Goal: Task Accomplishment & Management: Use online tool/utility

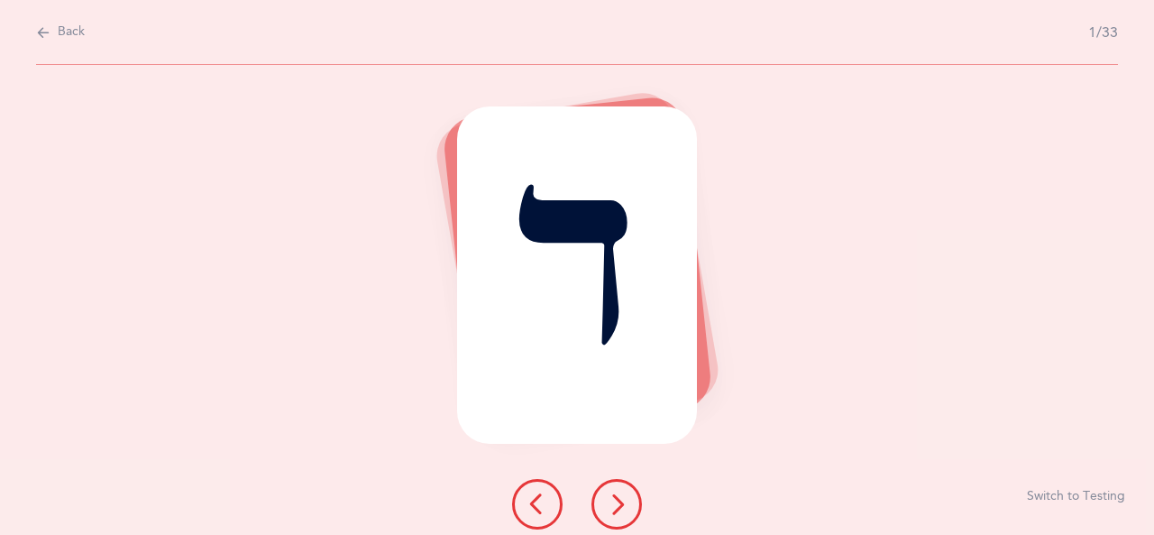
click at [620, 503] on icon at bounding box center [617, 504] width 22 height 22
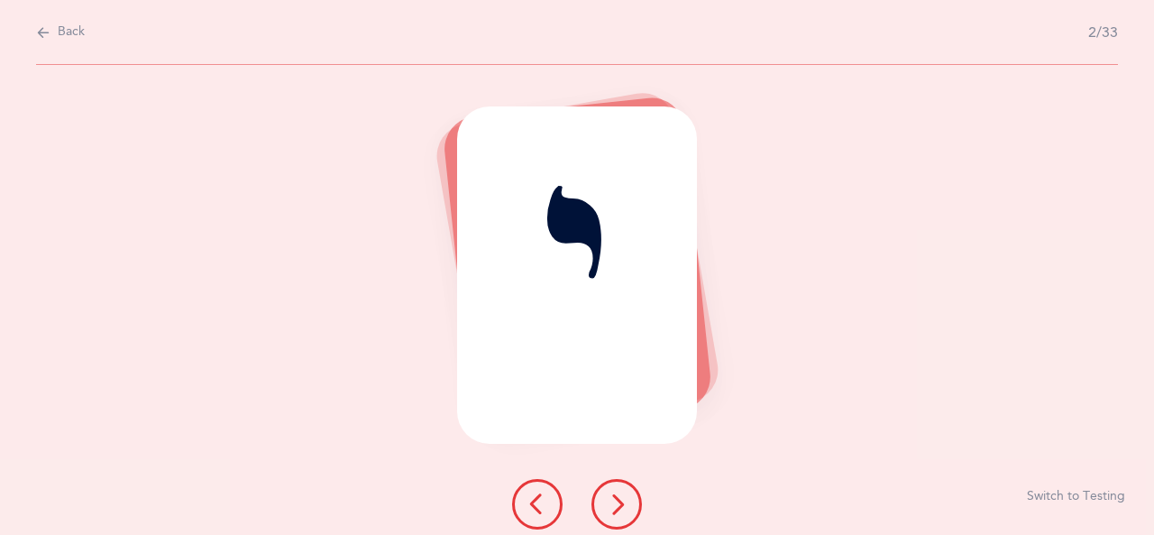
click at [620, 503] on icon at bounding box center [617, 504] width 22 height 22
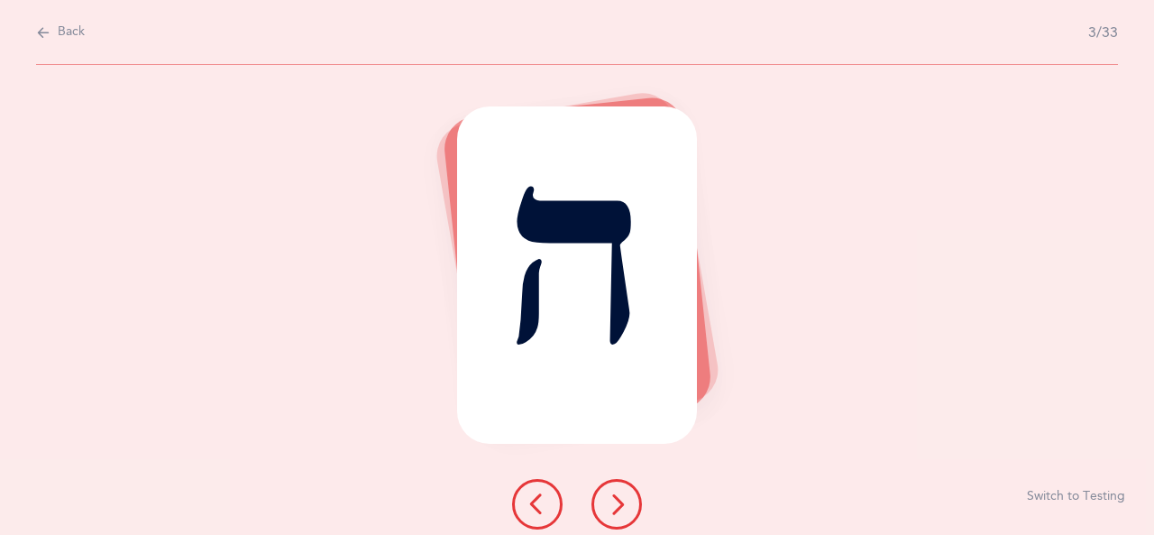
click at [620, 503] on icon at bounding box center [617, 504] width 22 height 22
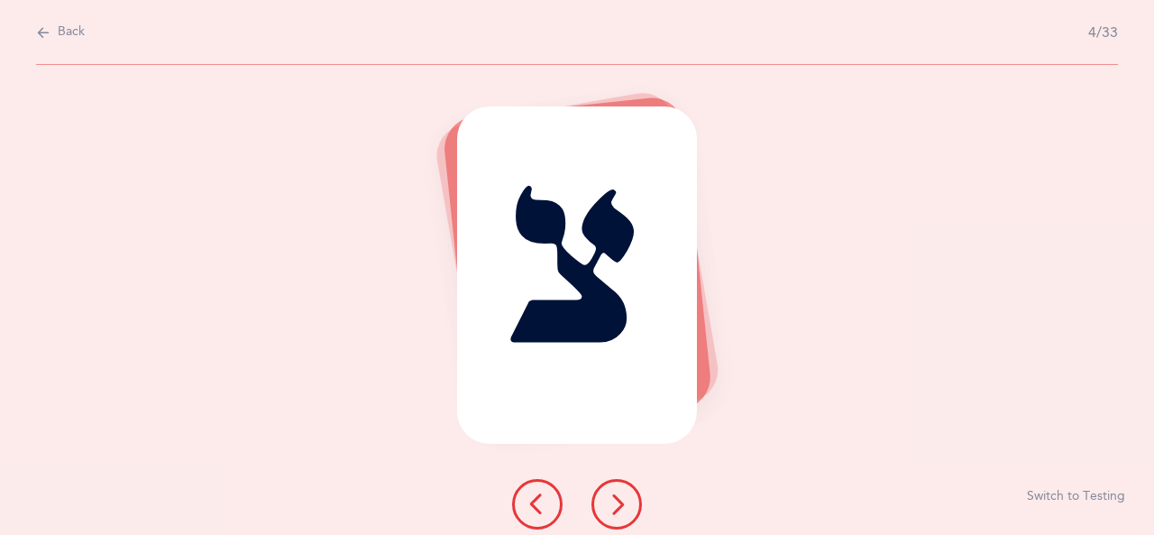
click at [620, 503] on icon at bounding box center [617, 504] width 22 height 22
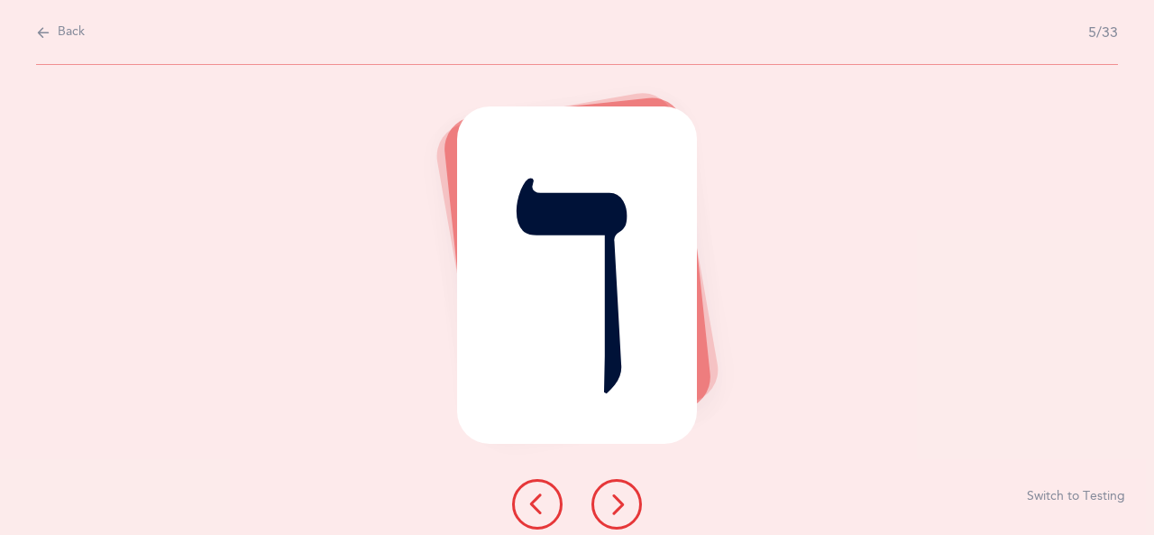
click at [622, 504] on icon at bounding box center [617, 504] width 22 height 22
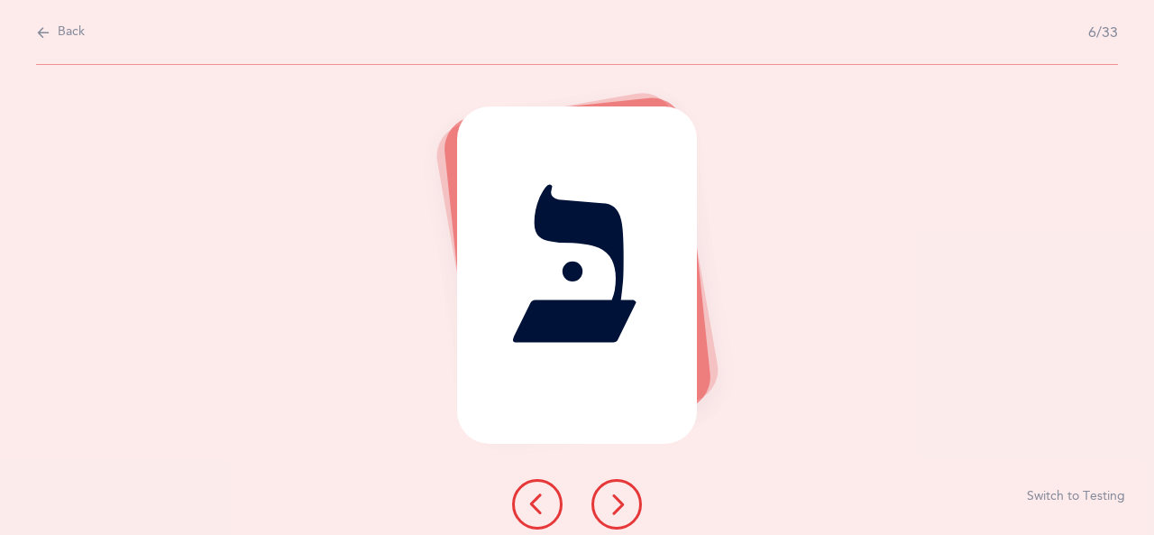
click at [622, 504] on icon at bounding box center [617, 504] width 22 height 22
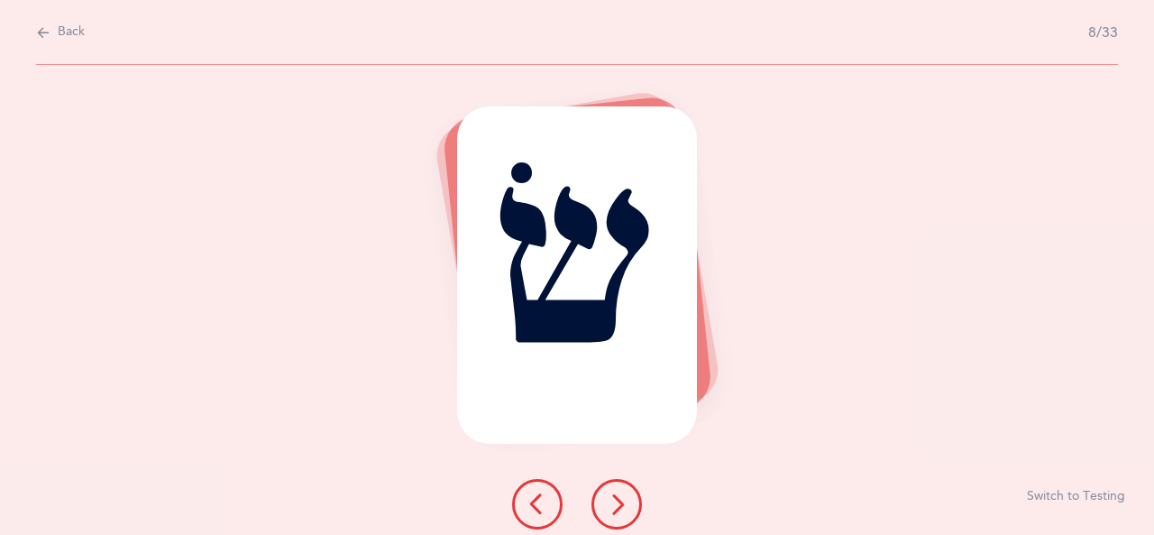
click at [619, 504] on icon at bounding box center [617, 504] width 22 height 22
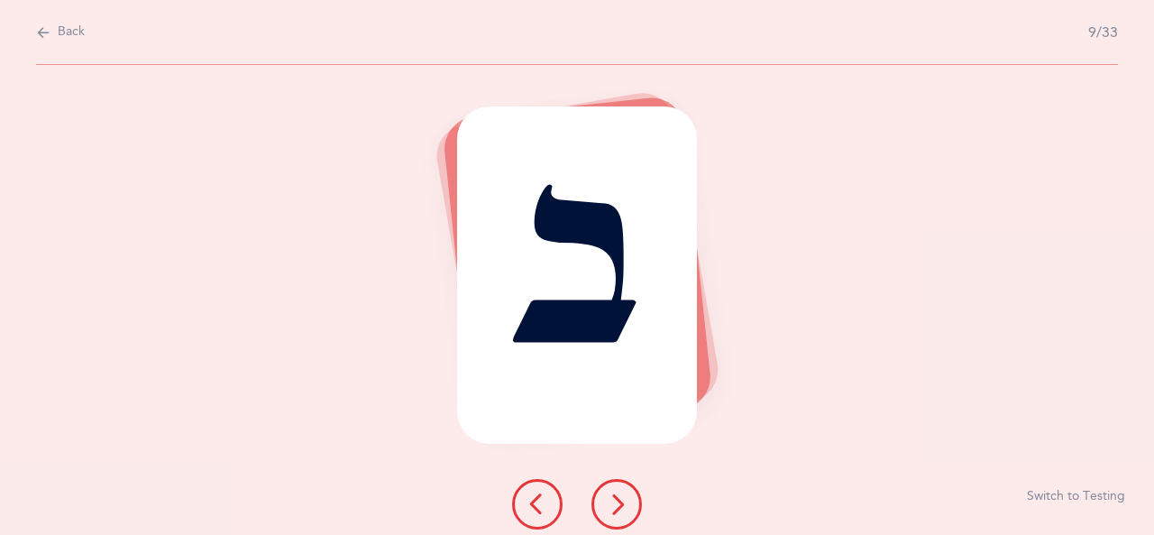
click at [619, 504] on icon at bounding box center [617, 504] width 22 height 22
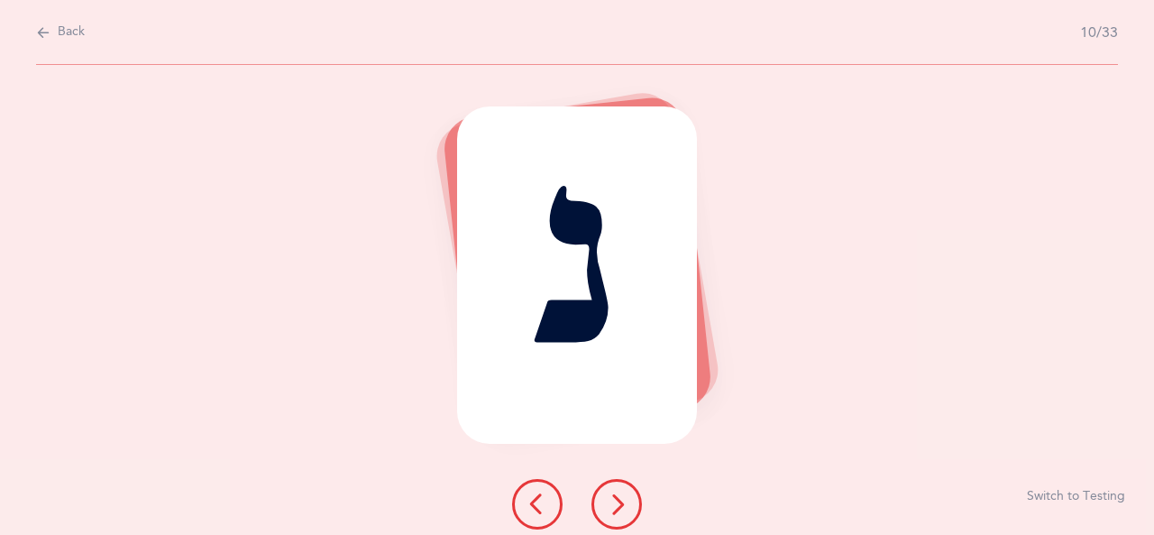
click at [619, 504] on icon at bounding box center [617, 504] width 22 height 22
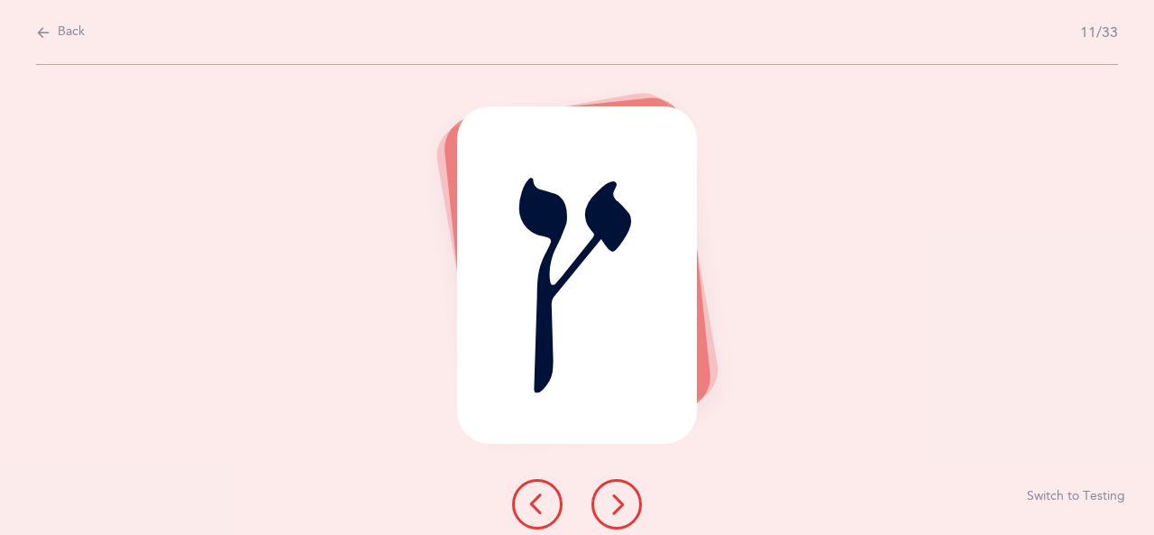
click at [619, 504] on icon at bounding box center [617, 504] width 22 height 22
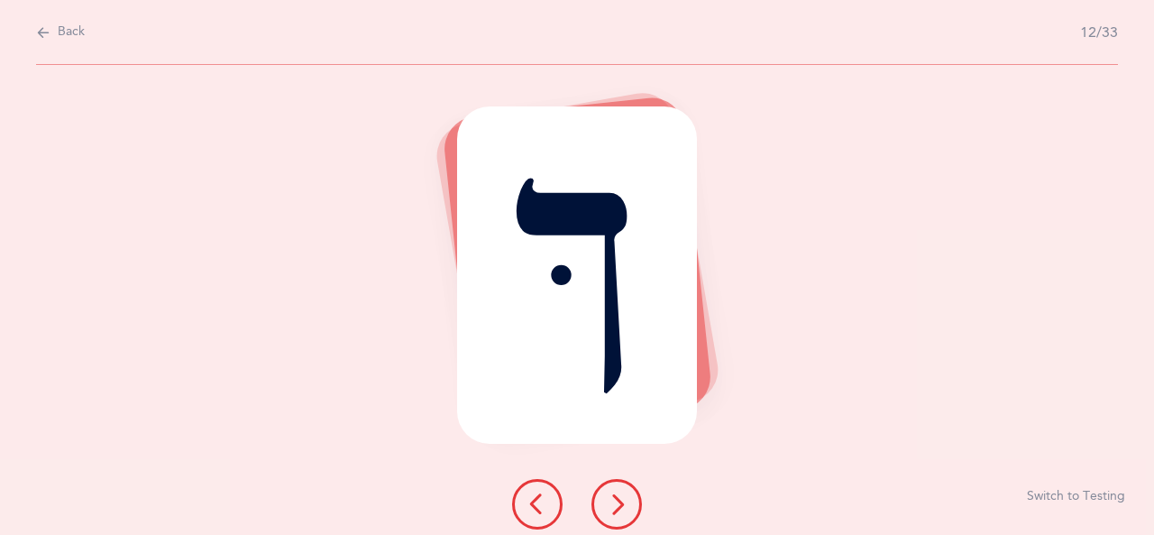
click at [622, 497] on icon at bounding box center [617, 504] width 22 height 22
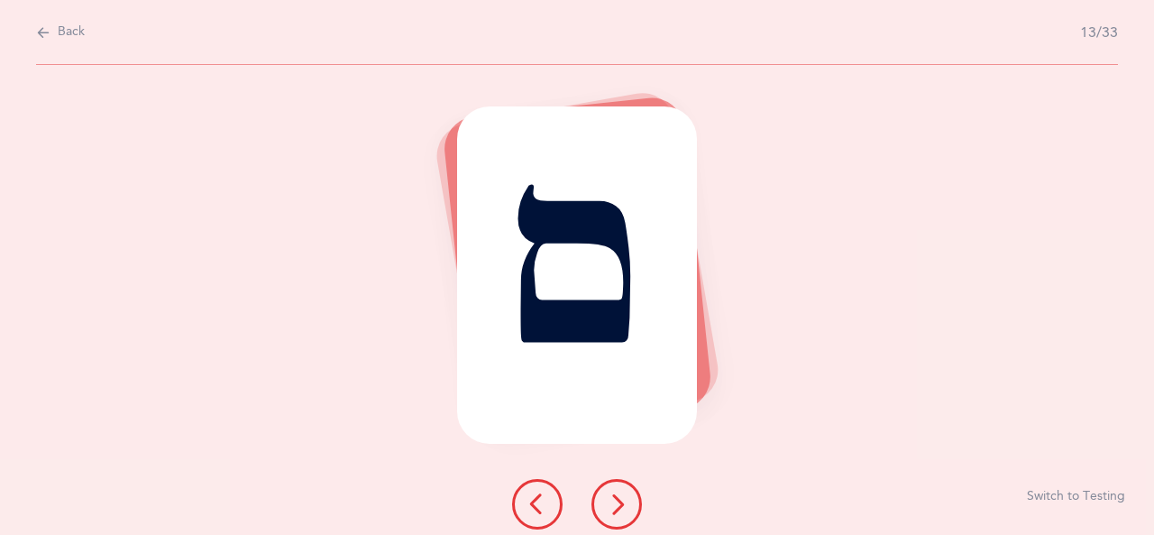
click at [617, 515] on button at bounding box center [616, 504] width 50 height 50
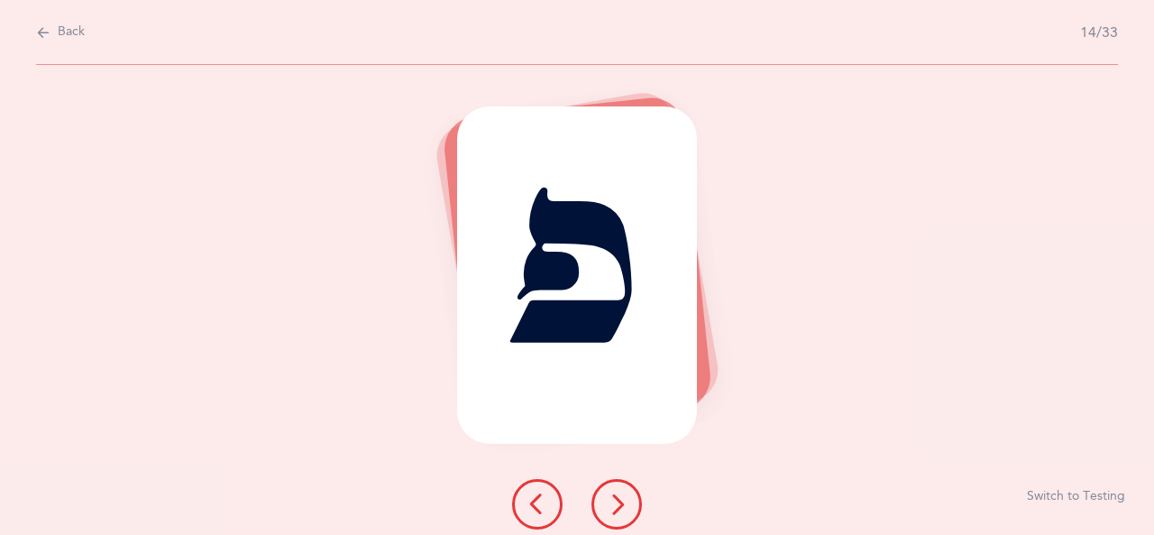
click at [617, 510] on icon at bounding box center [617, 504] width 22 height 22
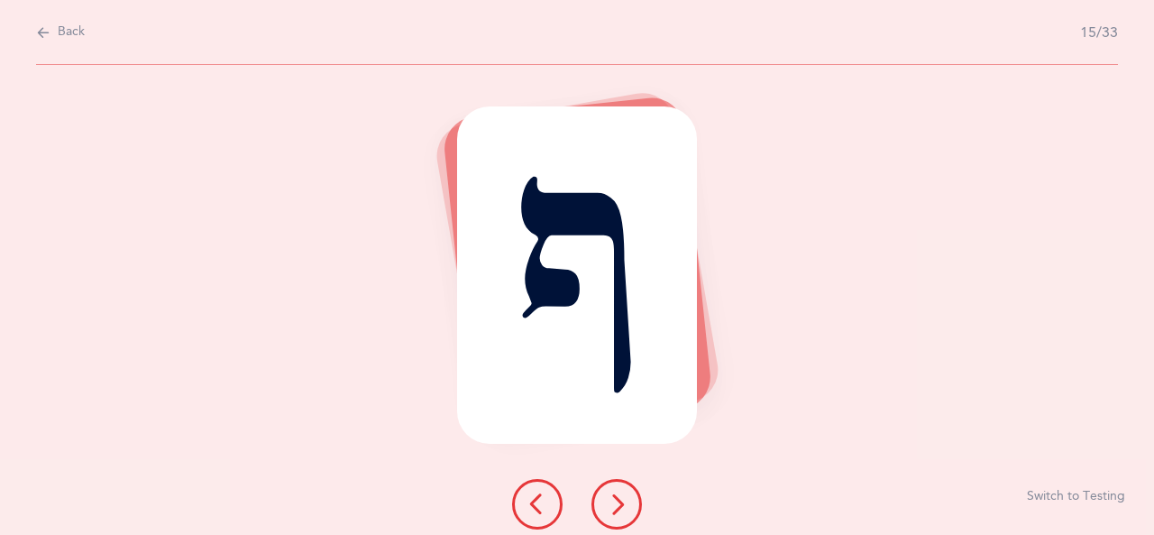
click at [617, 510] on icon at bounding box center [617, 504] width 22 height 22
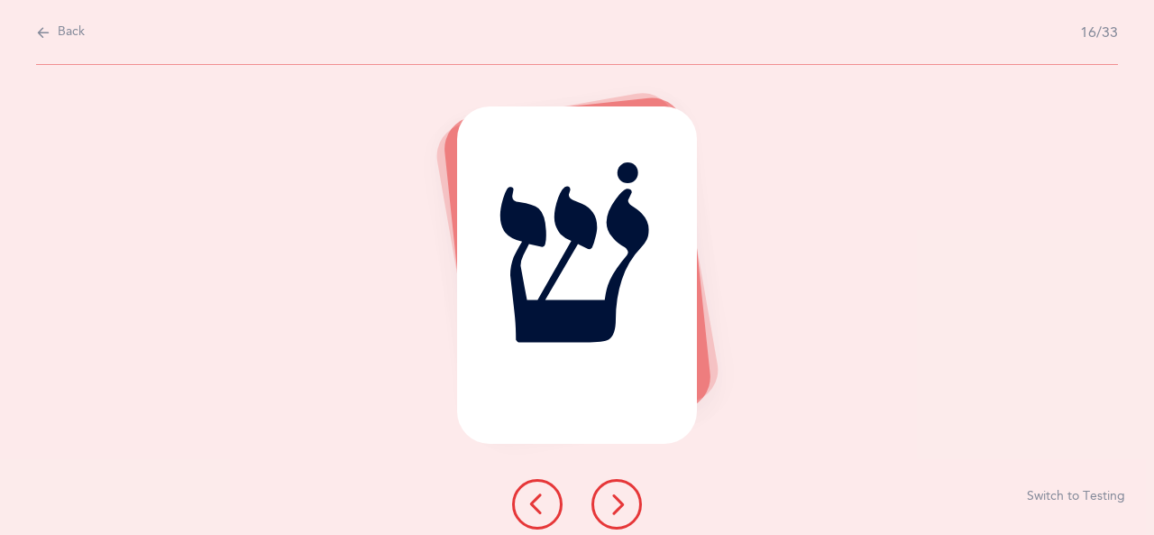
click at [617, 510] on icon at bounding box center [617, 504] width 22 height 22
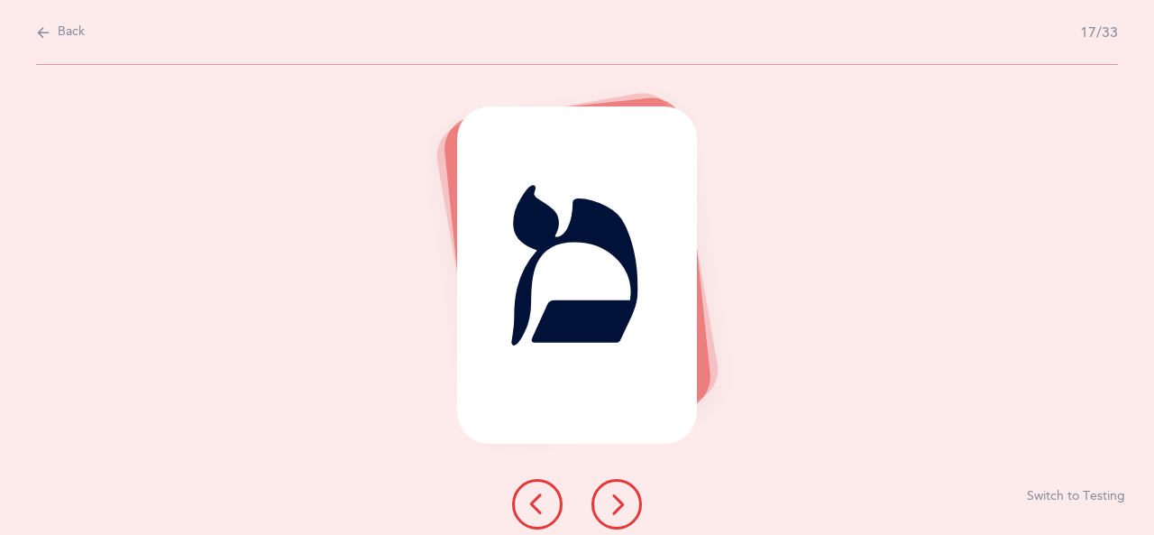
click at [617, 510] on icon at bounding box center [617, 504] width 22 height 22
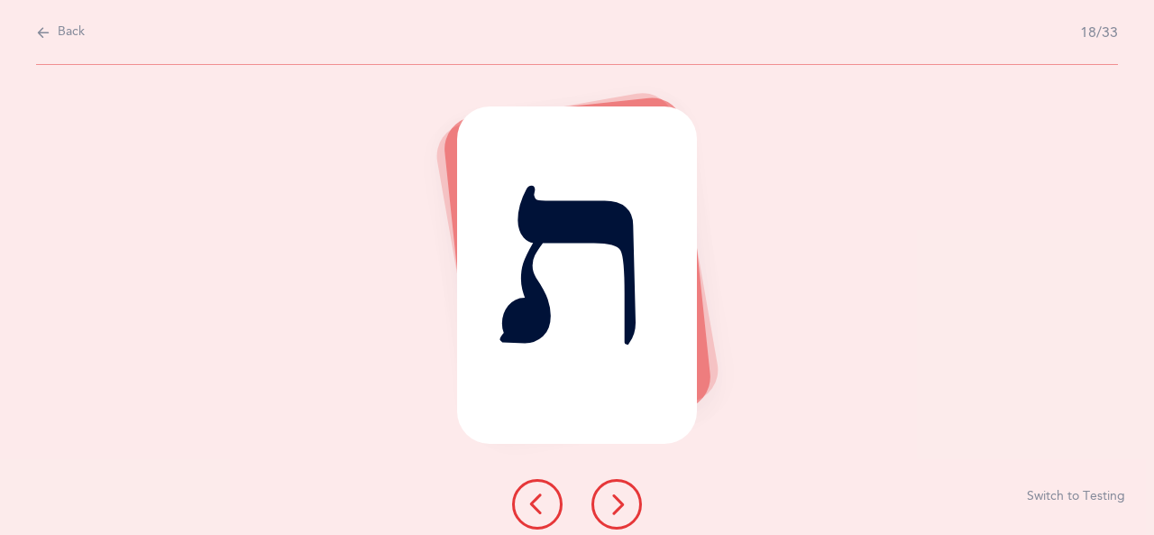
click at [617, 510] on icon at bounding box center [617, 504] width 22 height 22
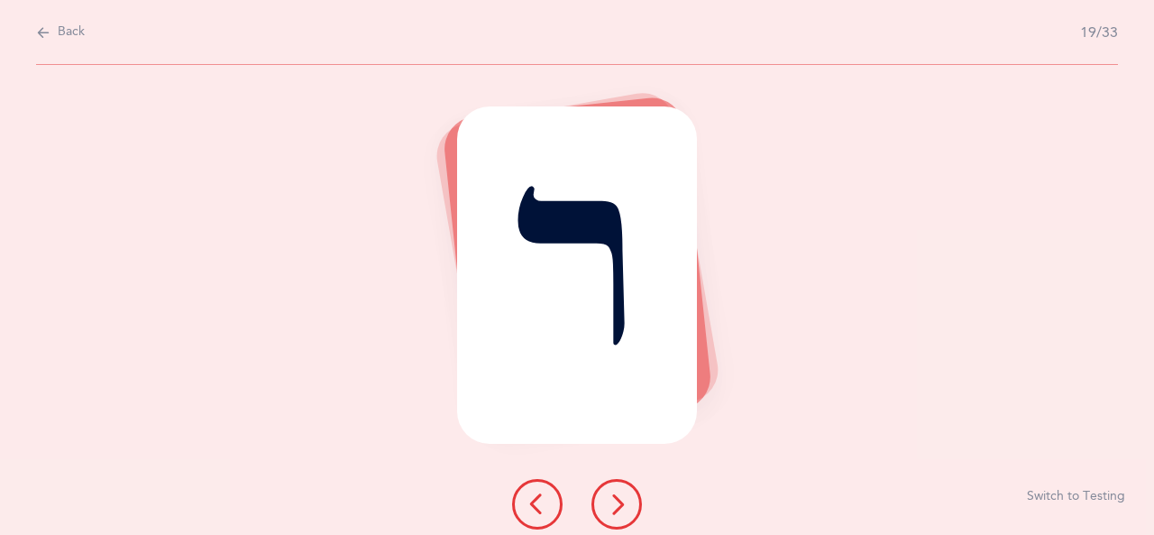
click at [617, 510] on icon at bounding box center [617, 504] width 22 height 22
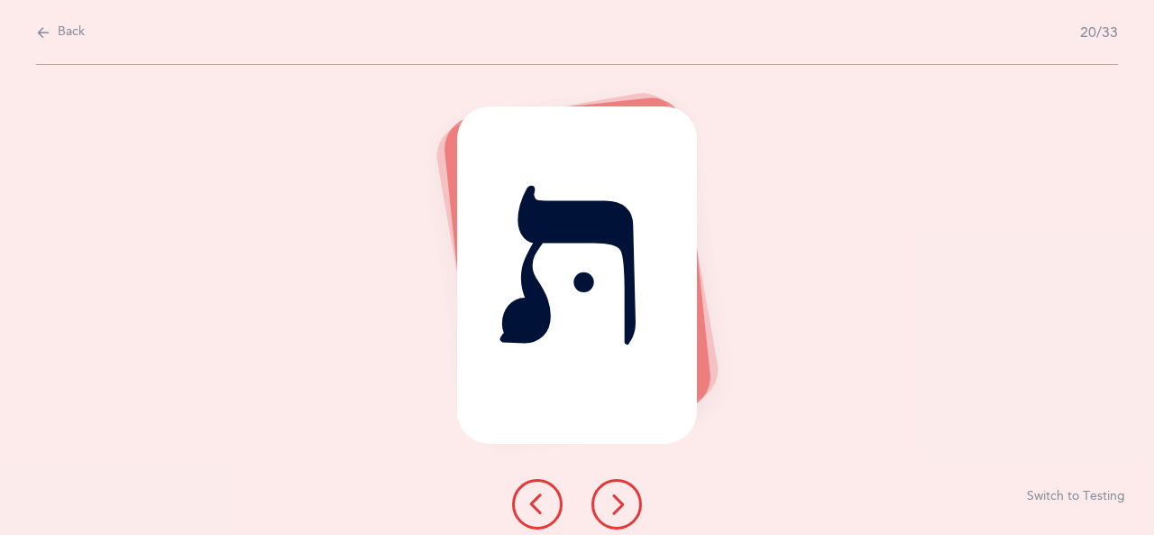
click at [617, 510] on icon at bounding box center [617, 504] width 22 height 22
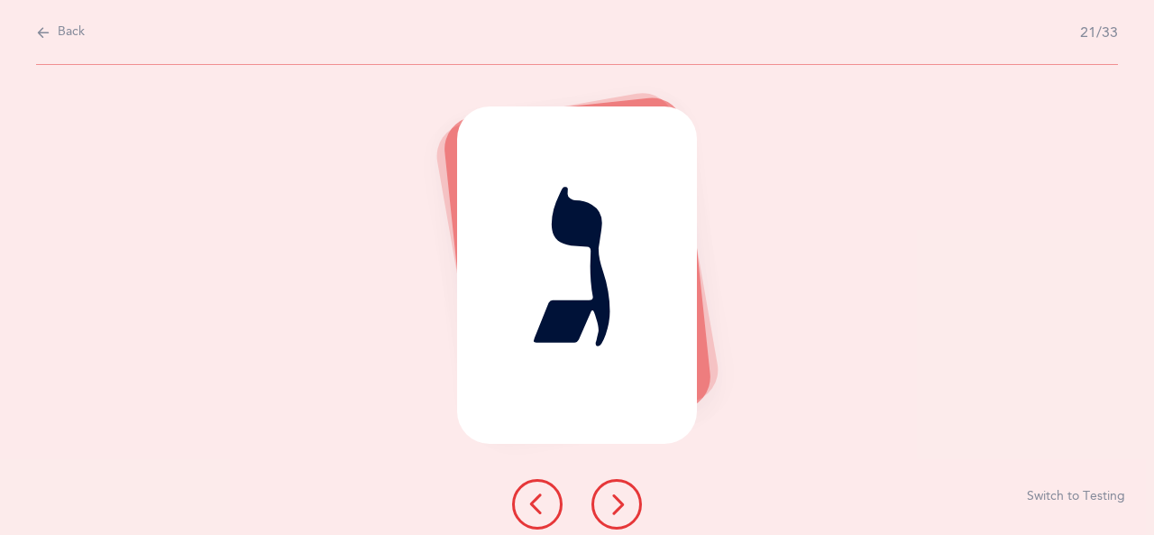
click at [617, 510] on icon at bounding box center [617, 504] width 22 height 22
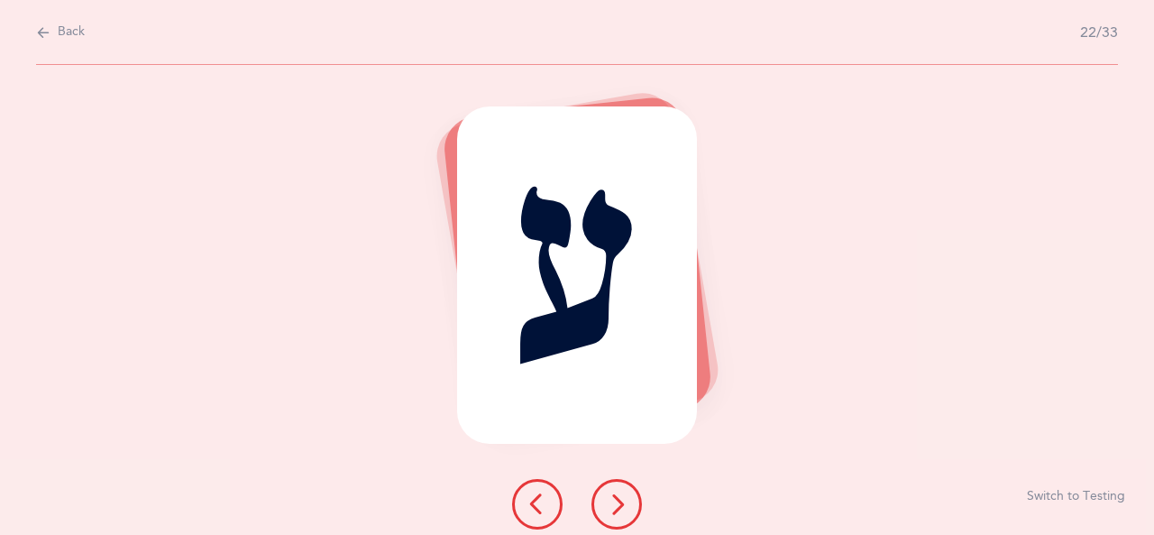
click at [617, 510] on icon at bounding box center [617, 504] width 22 height 22
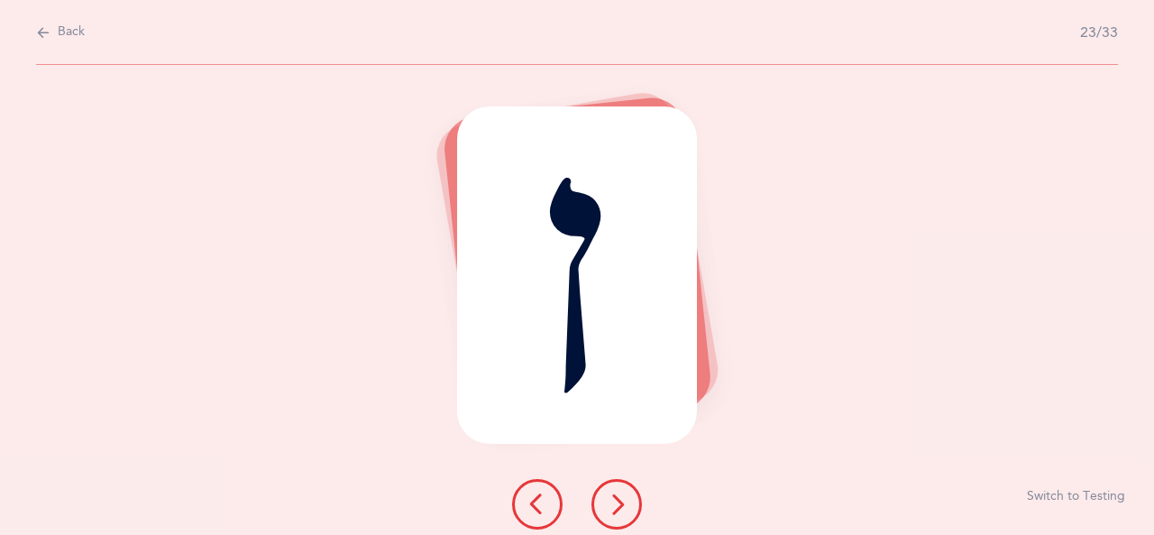
click at [617, 510] on icon at bounding box center [617, 504] width 22 height 22
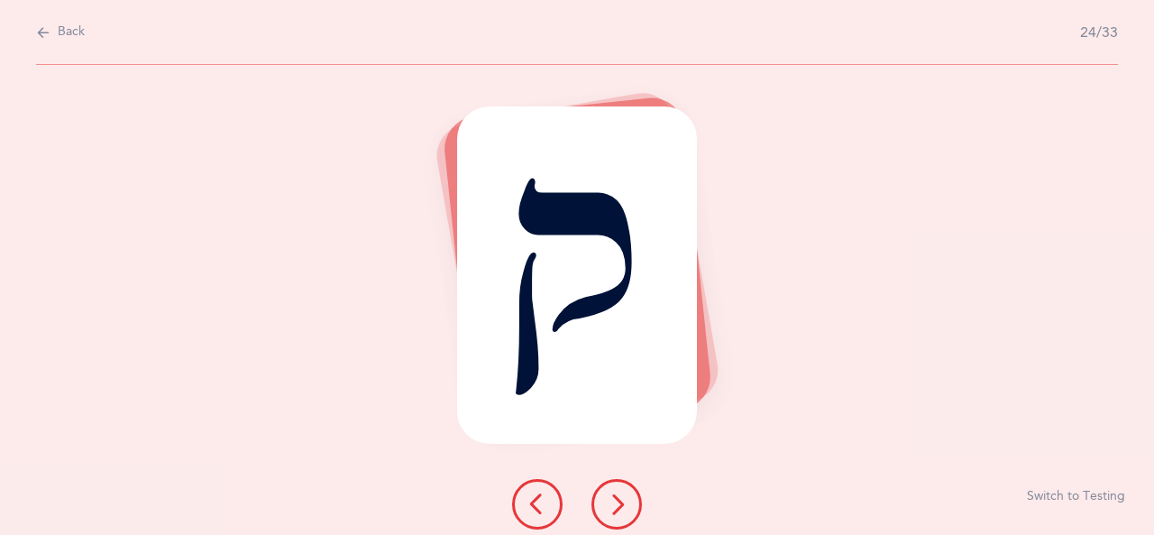
click at [608, 508] on icon at bounding box center [617, 504] width 22 height 22
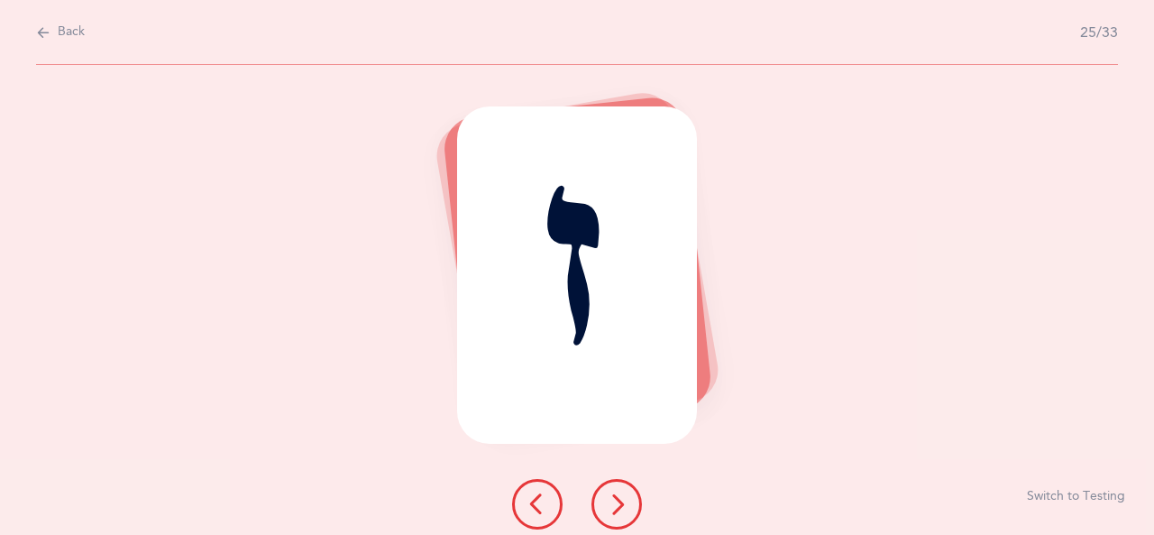
click at [624, 504] on icon at bounding box center [617, 504] width 22 height 22
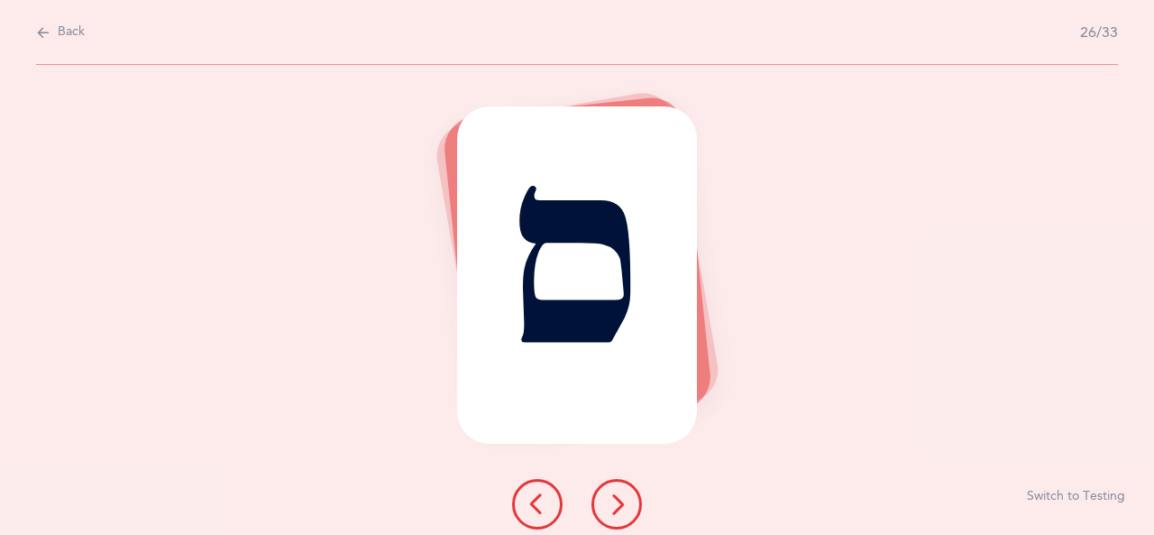
click at [611, 494] on icon at bounding box center [617, 504] width 22 height 22
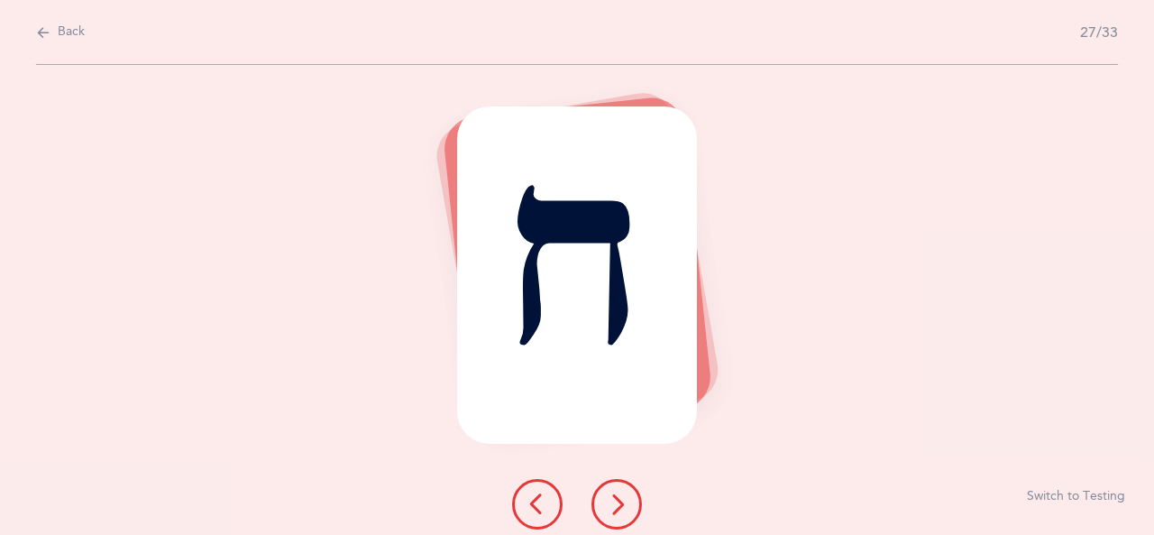
click at [522, 491] on button at bounding box center [537, 504] width 50 height 50
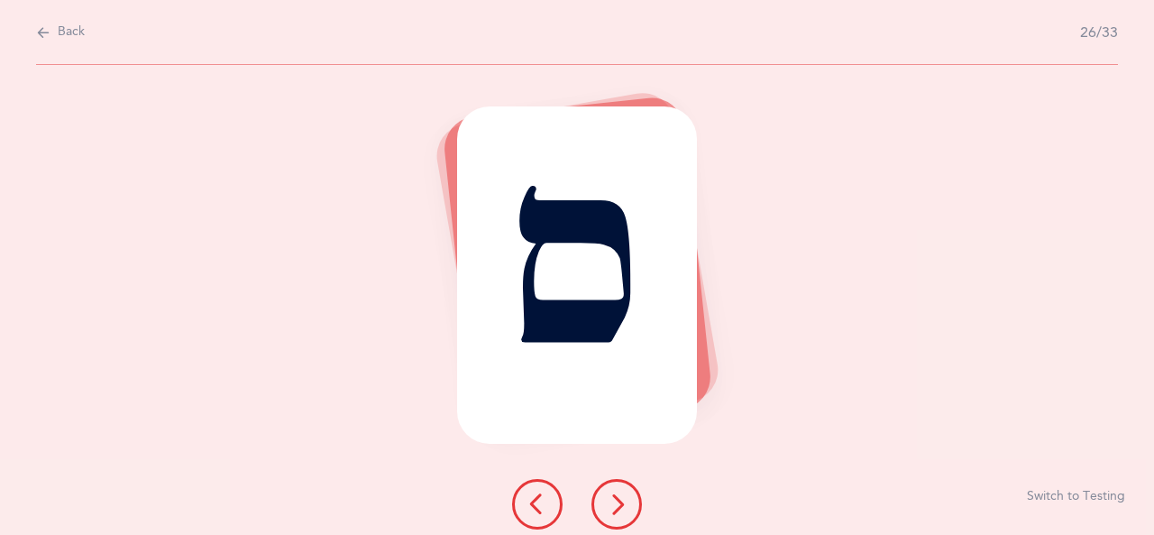
click at [614, 520] on button at bounding box center [616, 504] width 50 height 50
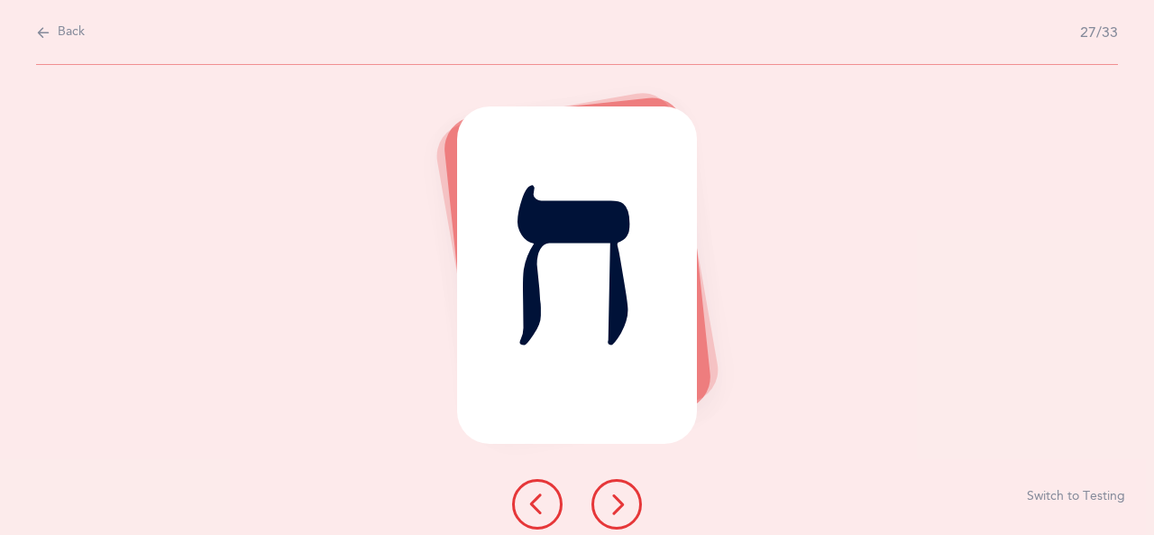
click at [613, 481] on button at bounding box center [616, 504] width 50 height 50
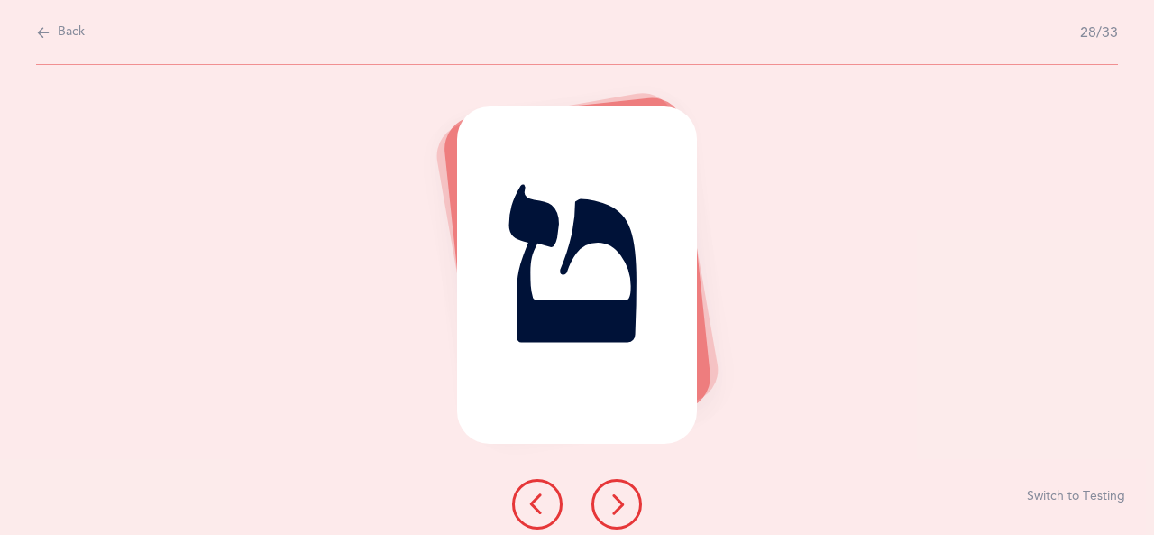
click at [611, 488] on button at bounding box center [616, 504] width 50 height 50
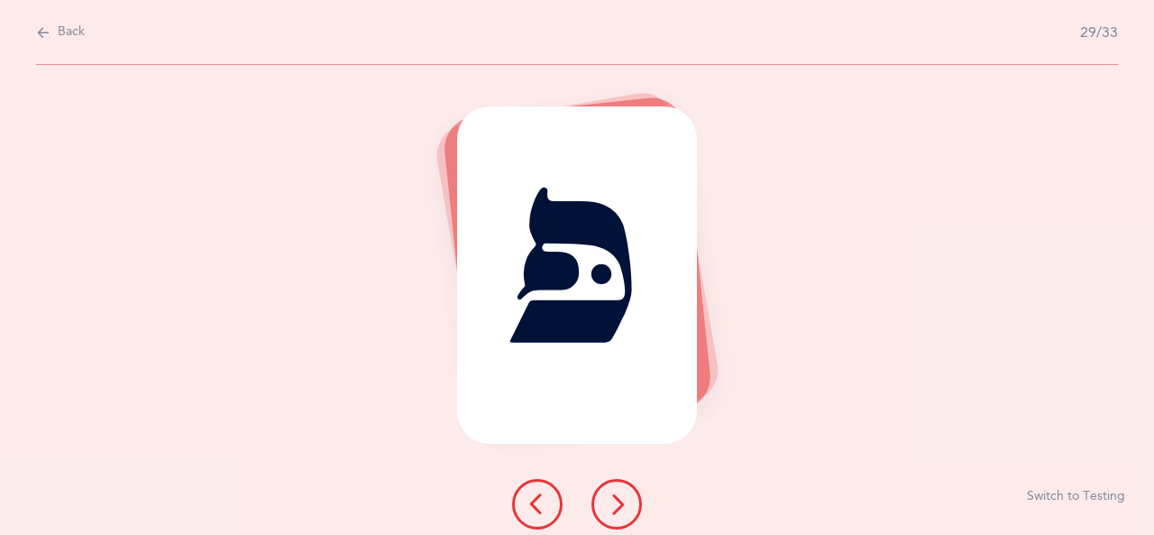
click at [612, 502] on icon at bounding box center [617, 504] width 22 height 22
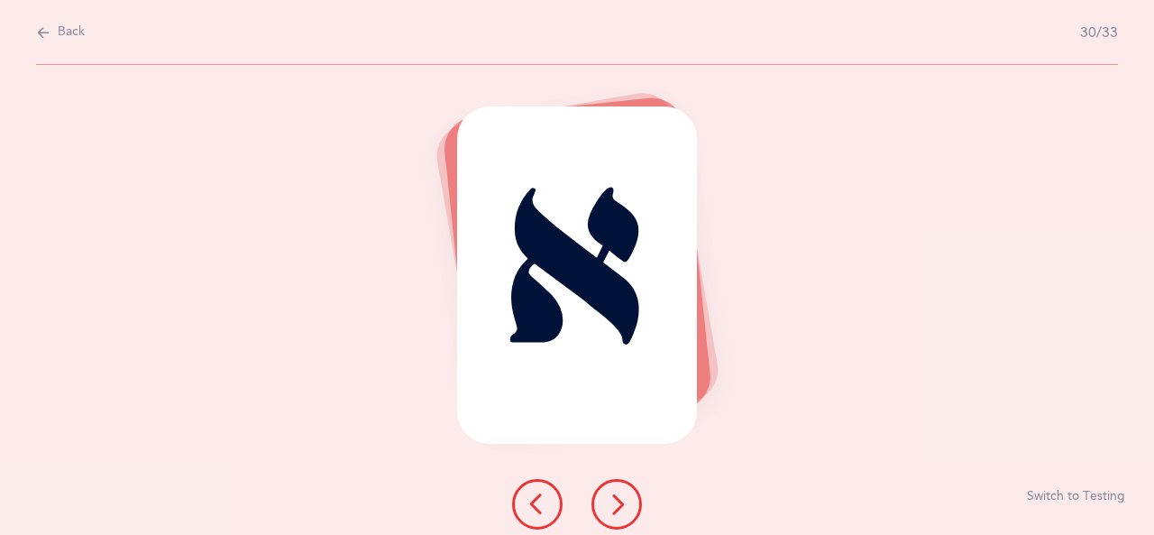
click at [612, 502] on icon at bounding box center [617, 504] width 22 height 22
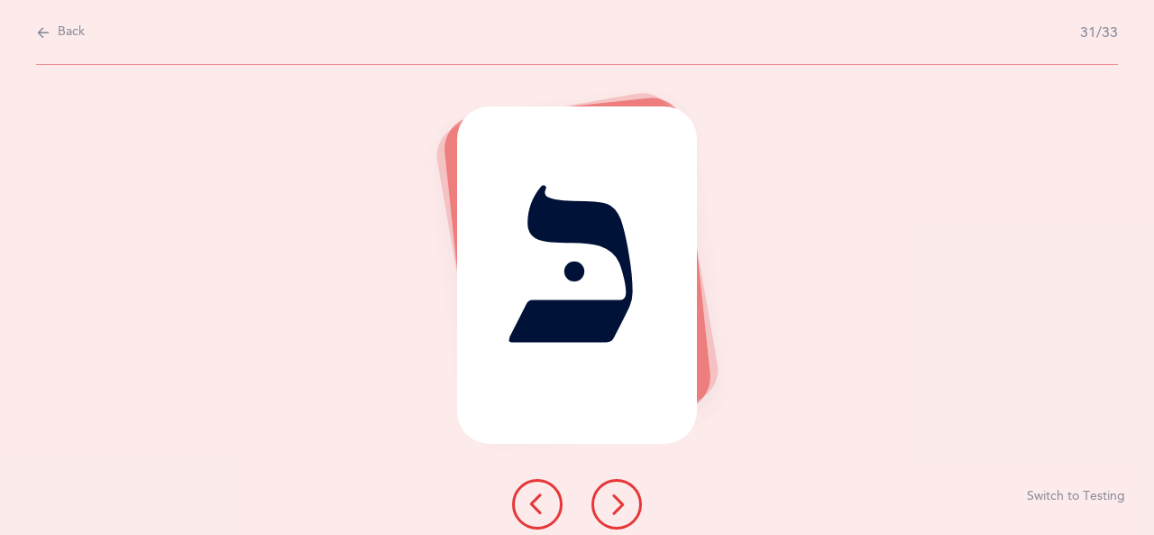
click at [612, 502] on icon at bounding box center [617, 504] width 22 height 22
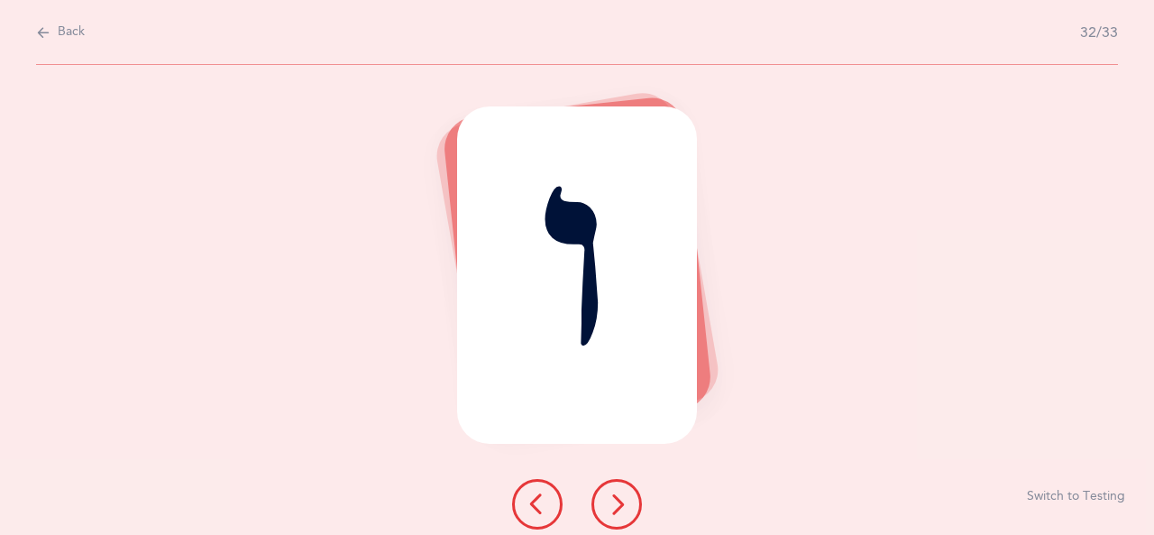
click at [612, 502] on icon at bounding box center [617, 504] width 22 height 22
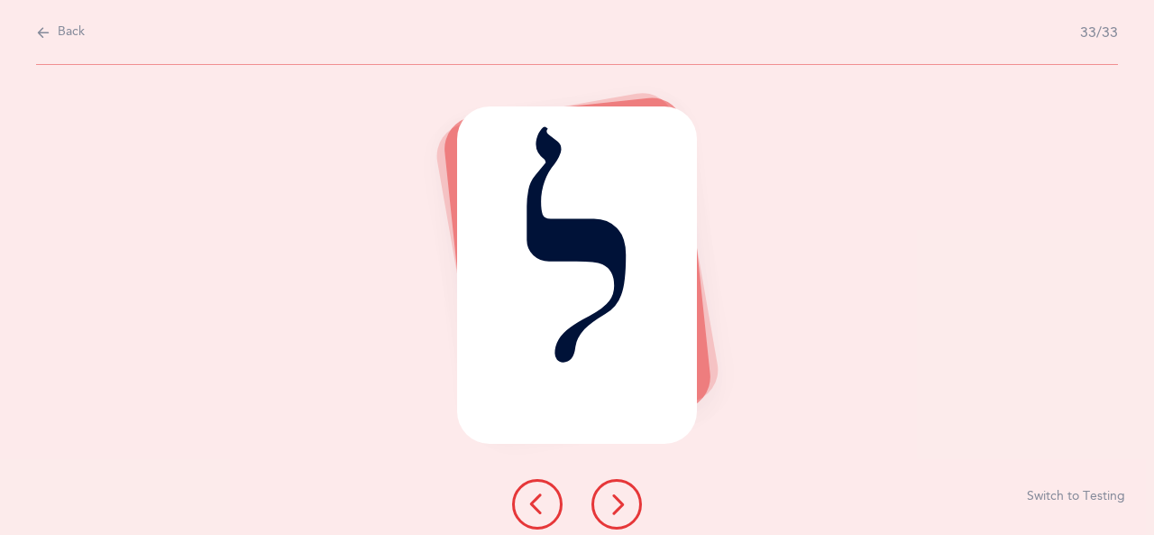
click at [612, 502] on icon at bounding box center [617, 504] width 22 height 22
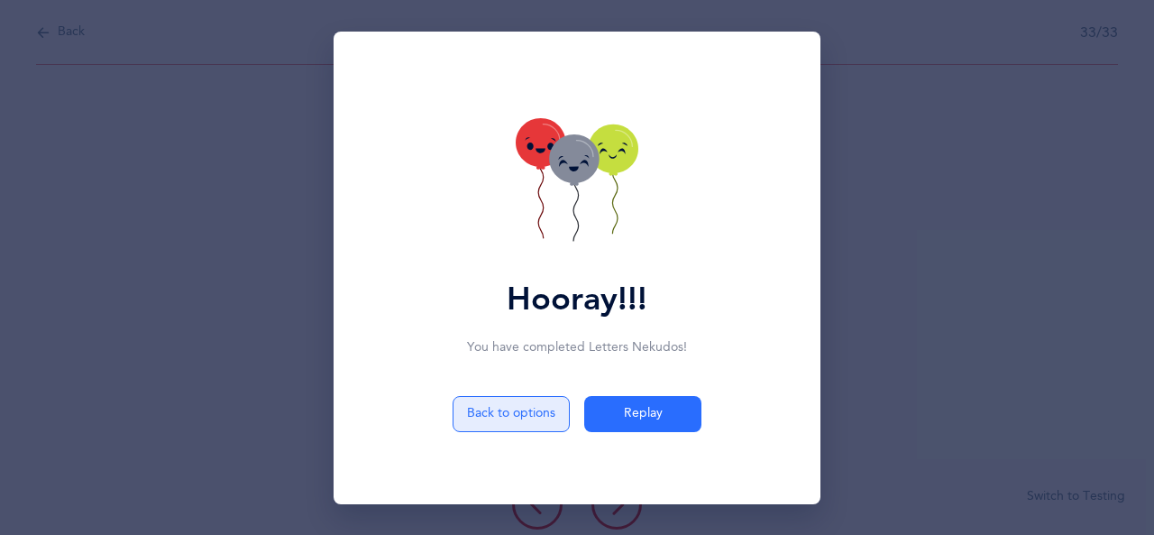
click at [543, 410] on button "Back to options" at bounding box center [511, 414] width 117 height 36
select select "27"
select select "single"
